Goal: Information Seeking & Learning: Learn about a topic

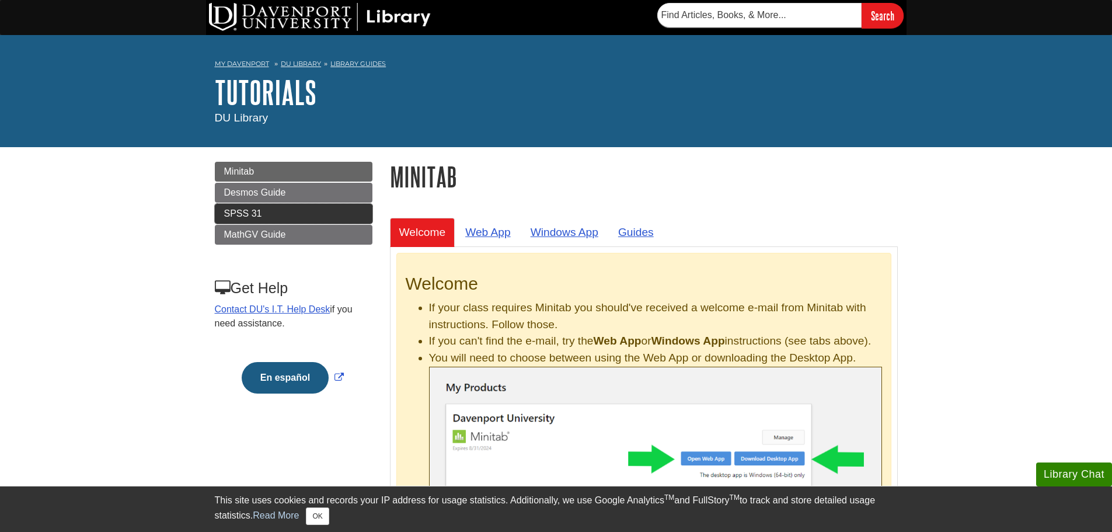
click at [252, 211] on span "SPSS 31" at bounding box center [243, 213] width 38 height 10
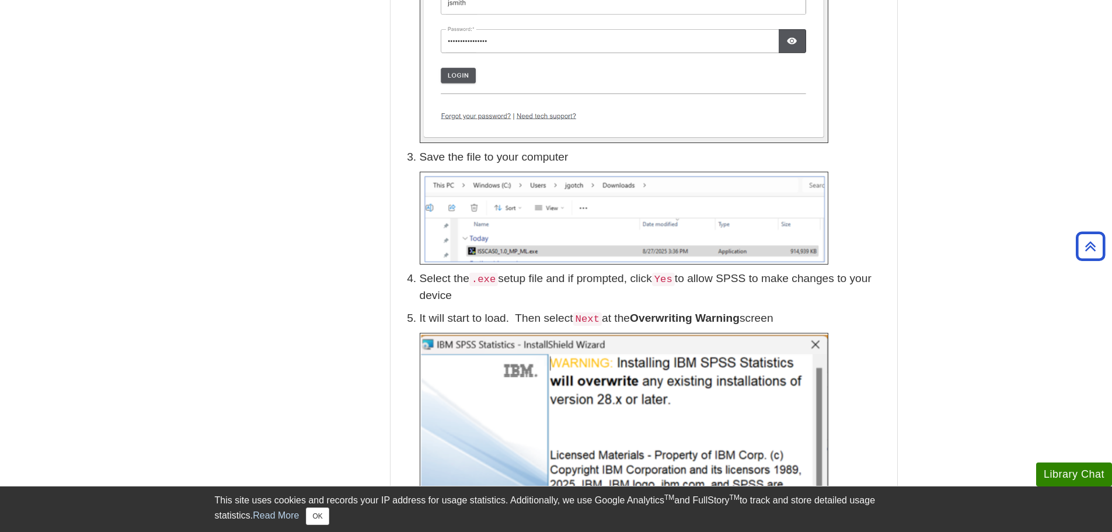
scroll to position [175, 0]
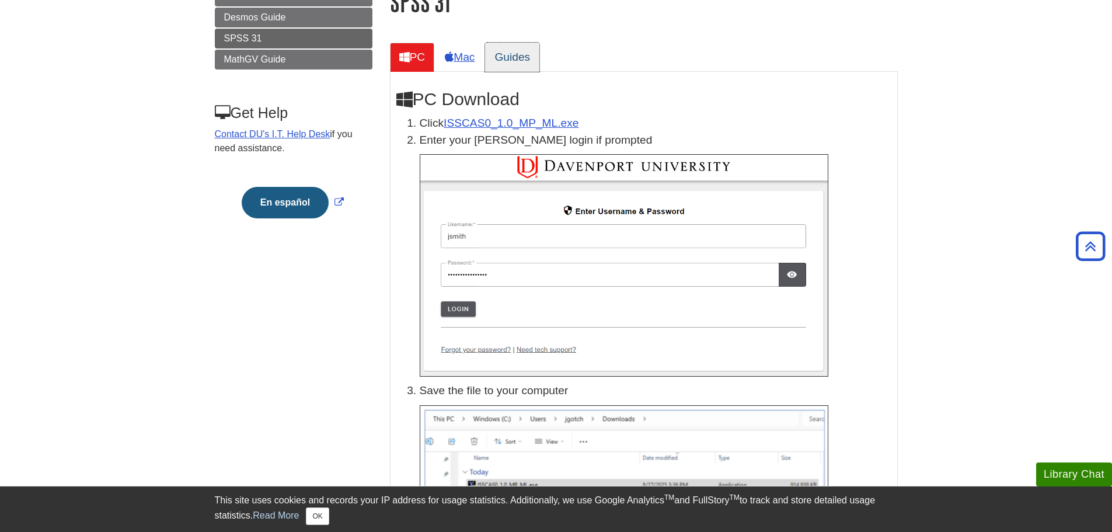
click at [520, 54] on link "Guides" at bounding box center [512, 57] width 54 height 29
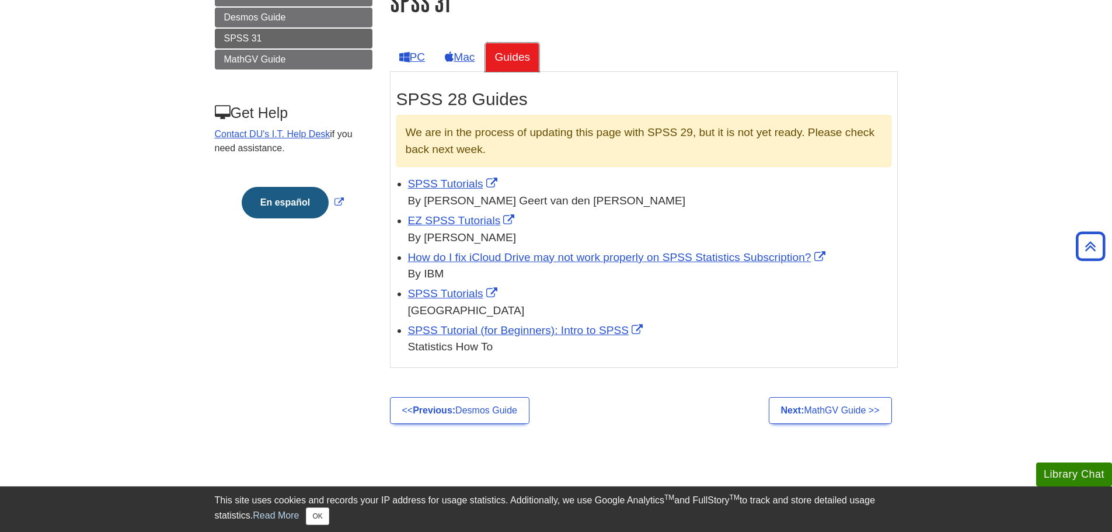
scroll to position [0, 0]
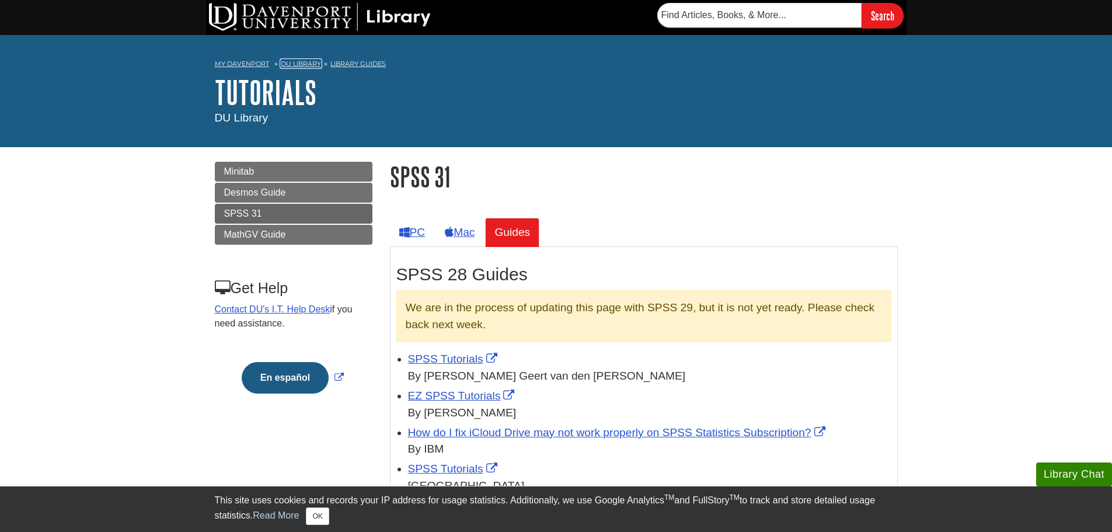
click at [288, 61] on link "DU Library" at bounding box center [301, 64] width 40 height 8
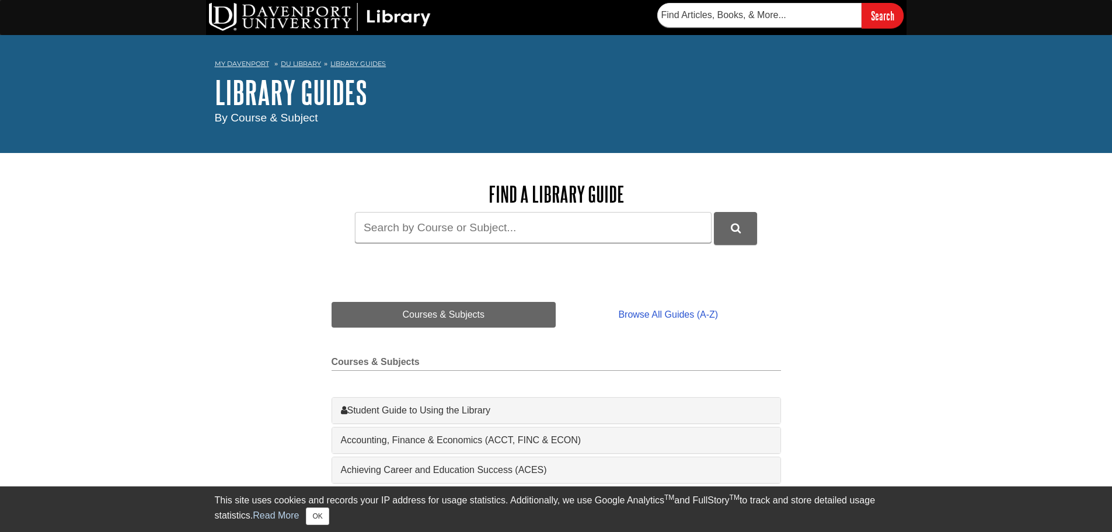
scroll to position [117, 0]
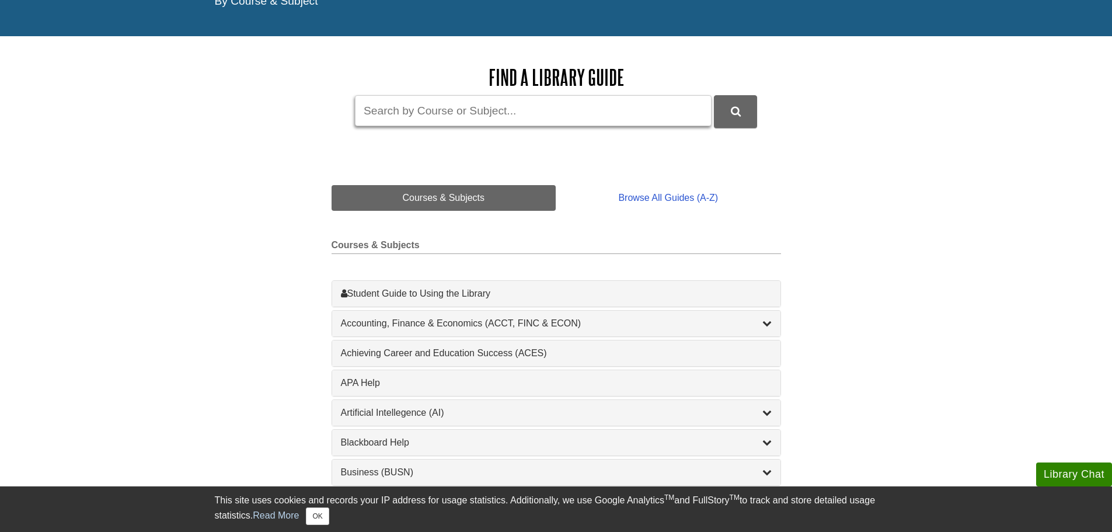
click at [394, 118] on input "Guide Search Terms" at bounding box center [533, 110] width 357 height 31
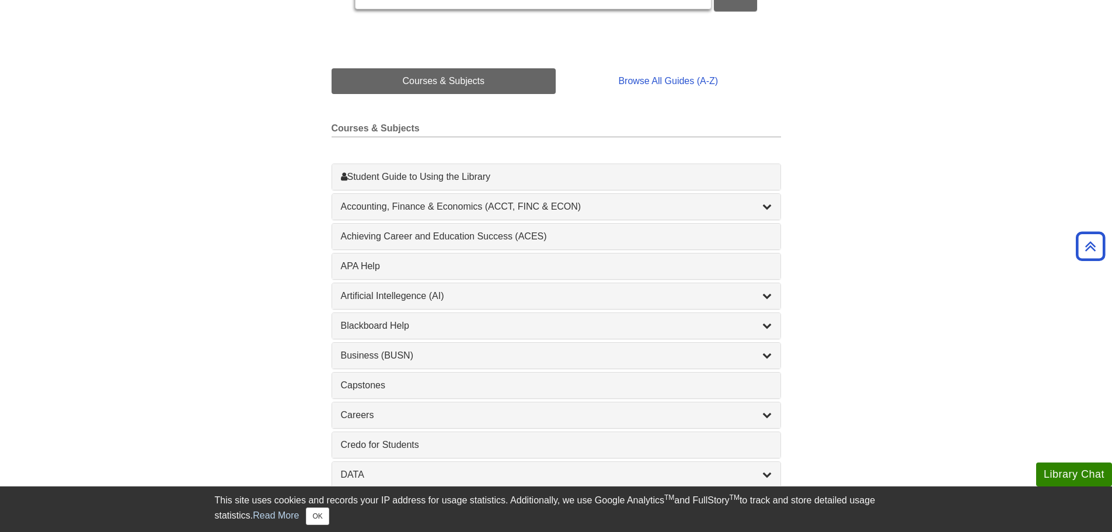
scroll to position [292, 0]
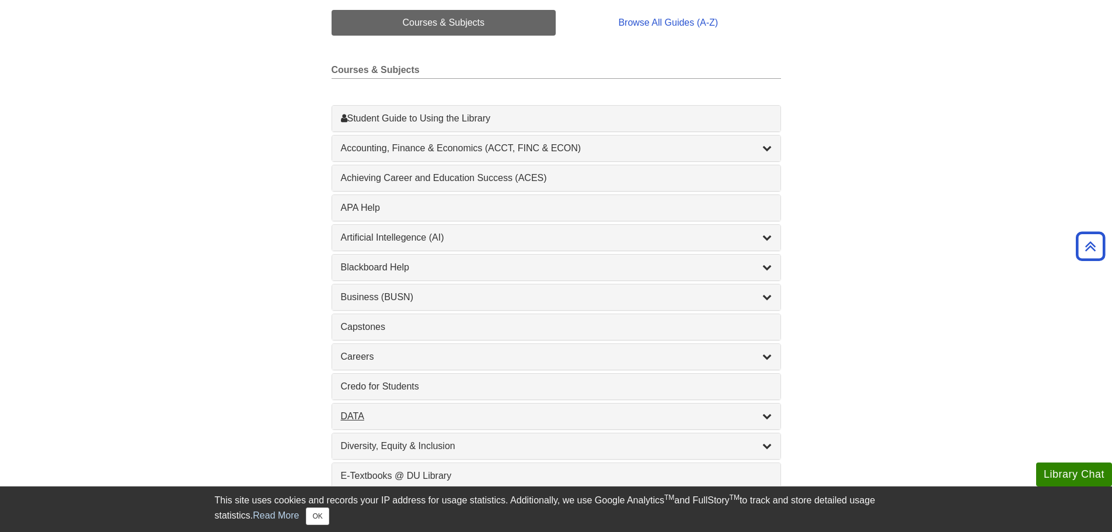
type input "data"
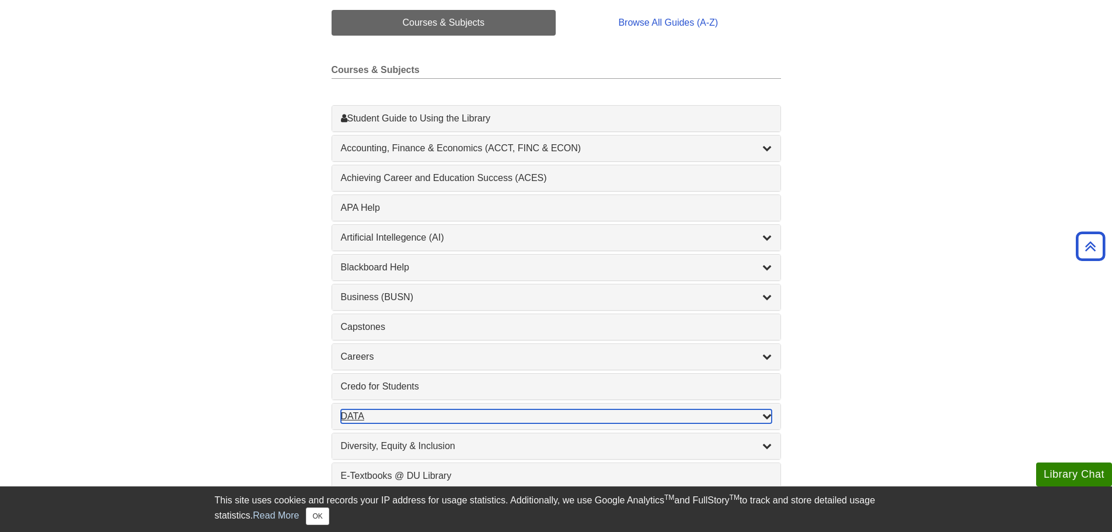
click at [513, 414] on div "DATA , 2 guides" at bounding box center [556, 416] width 431 height 14
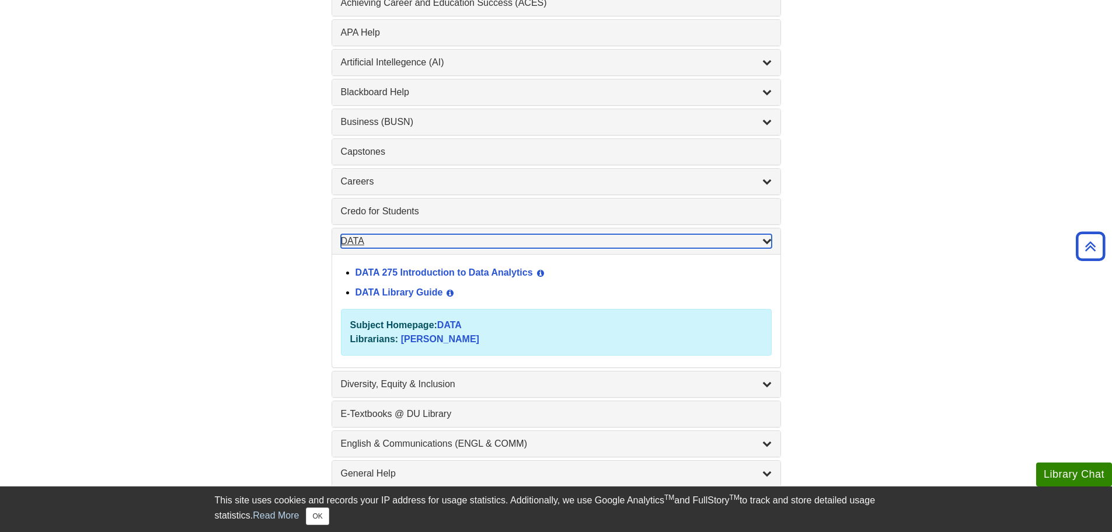
scroll to position [525, 0]
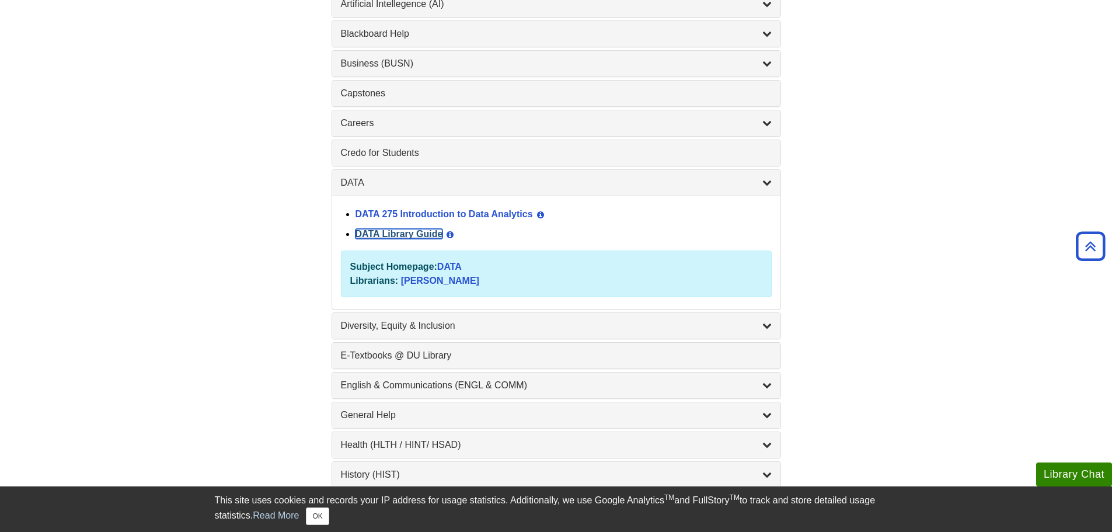
click at [409, 232] on link "DATA Library Guide" at bounding box center [399, 234] width 88 height 10
